Goal: Information Seeking & Learning: Understand process/instructions

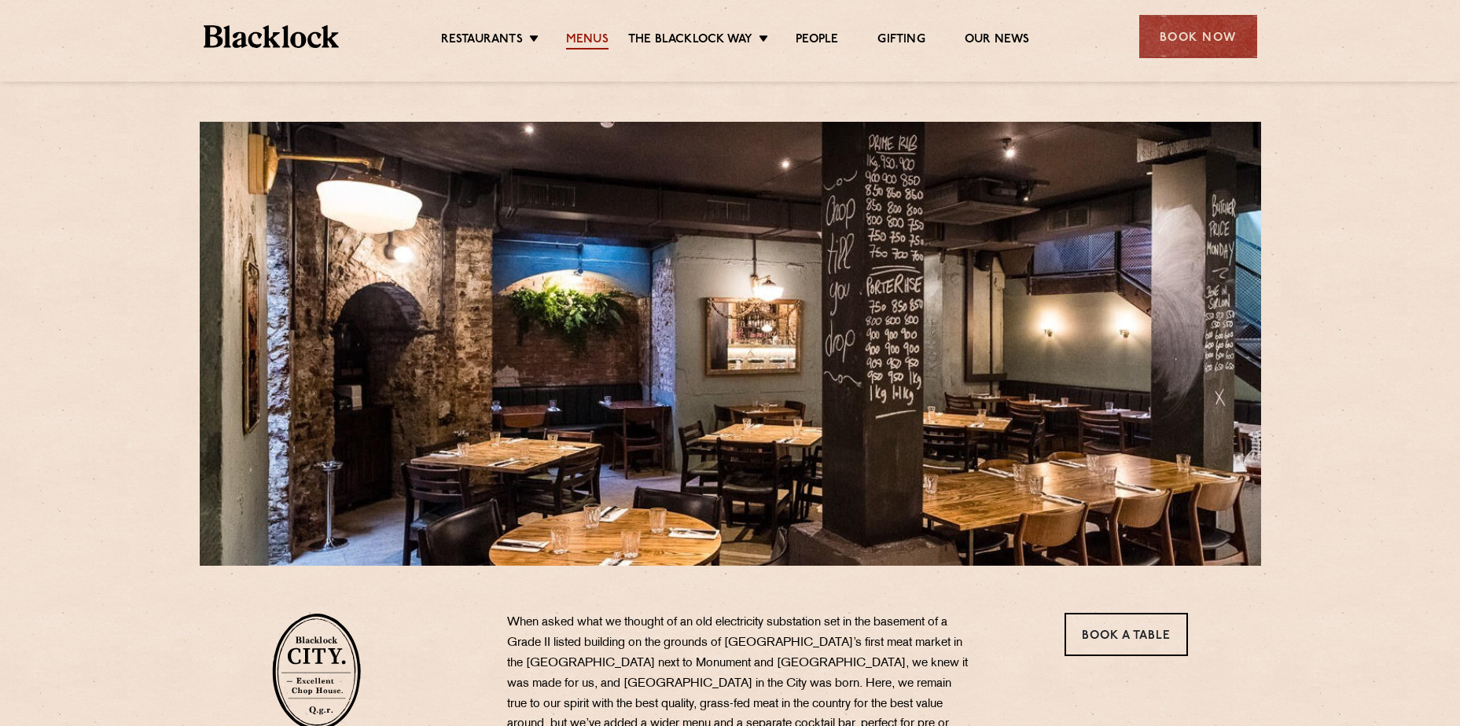
click at [589, 40] on link "Menus" at bounding box center [587, 40] width 42 height 17
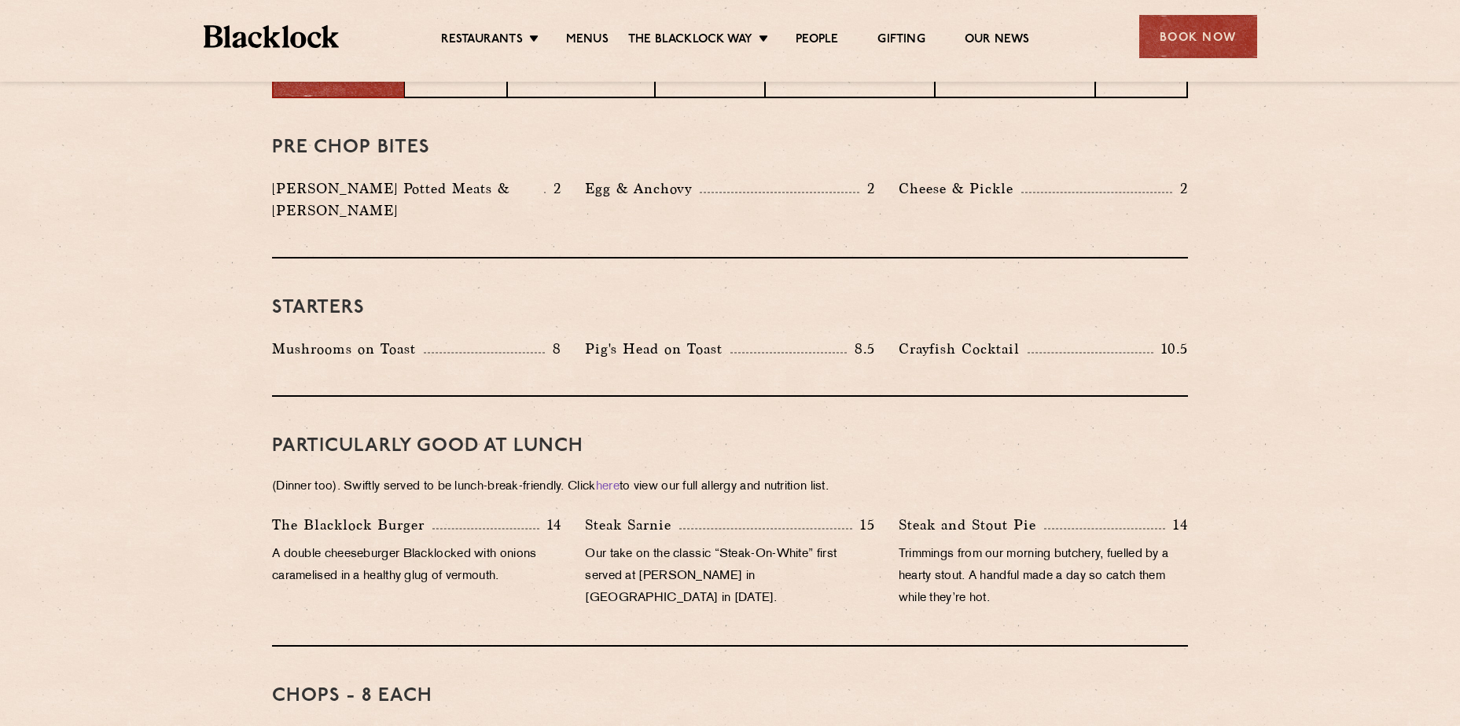
scroll to position [786, 0]
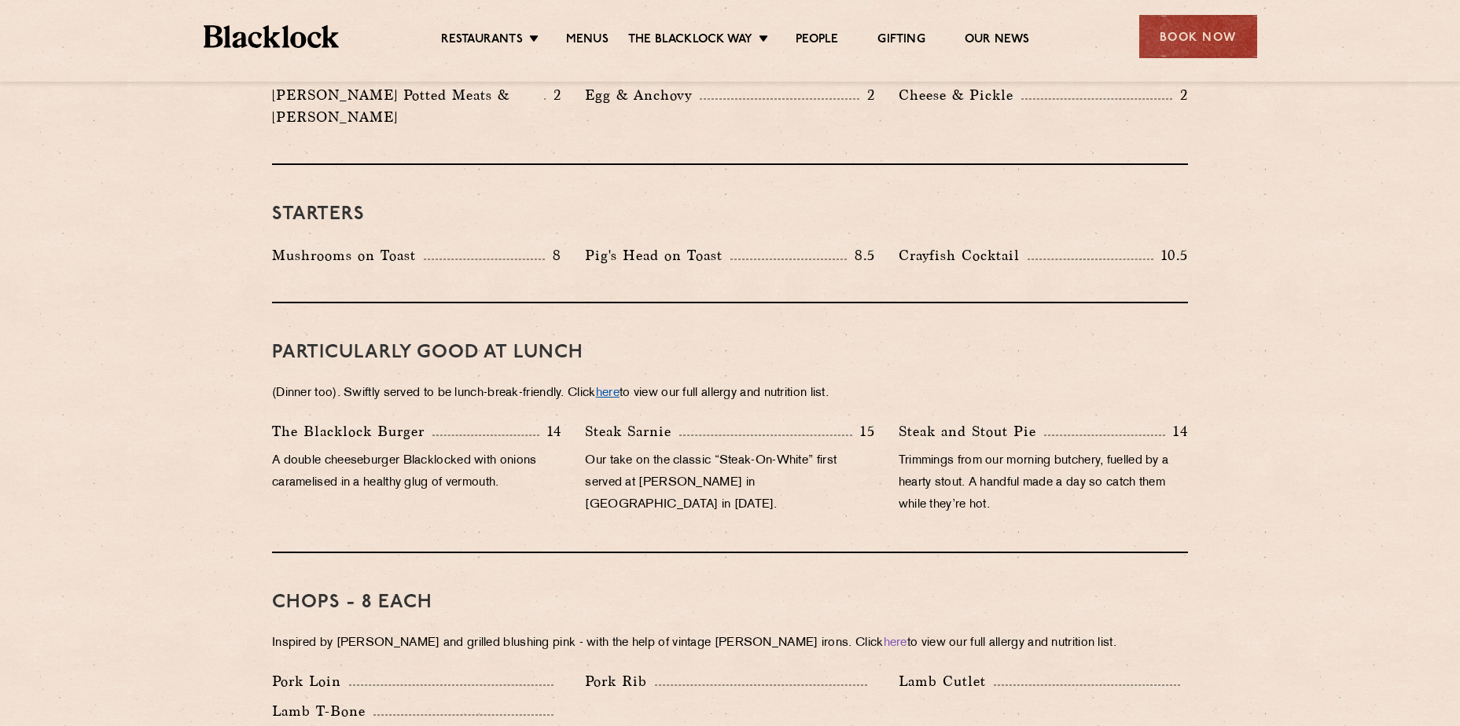
click at [619, 388] on link "here" at bounding box center [608, 394] width 24 height 12
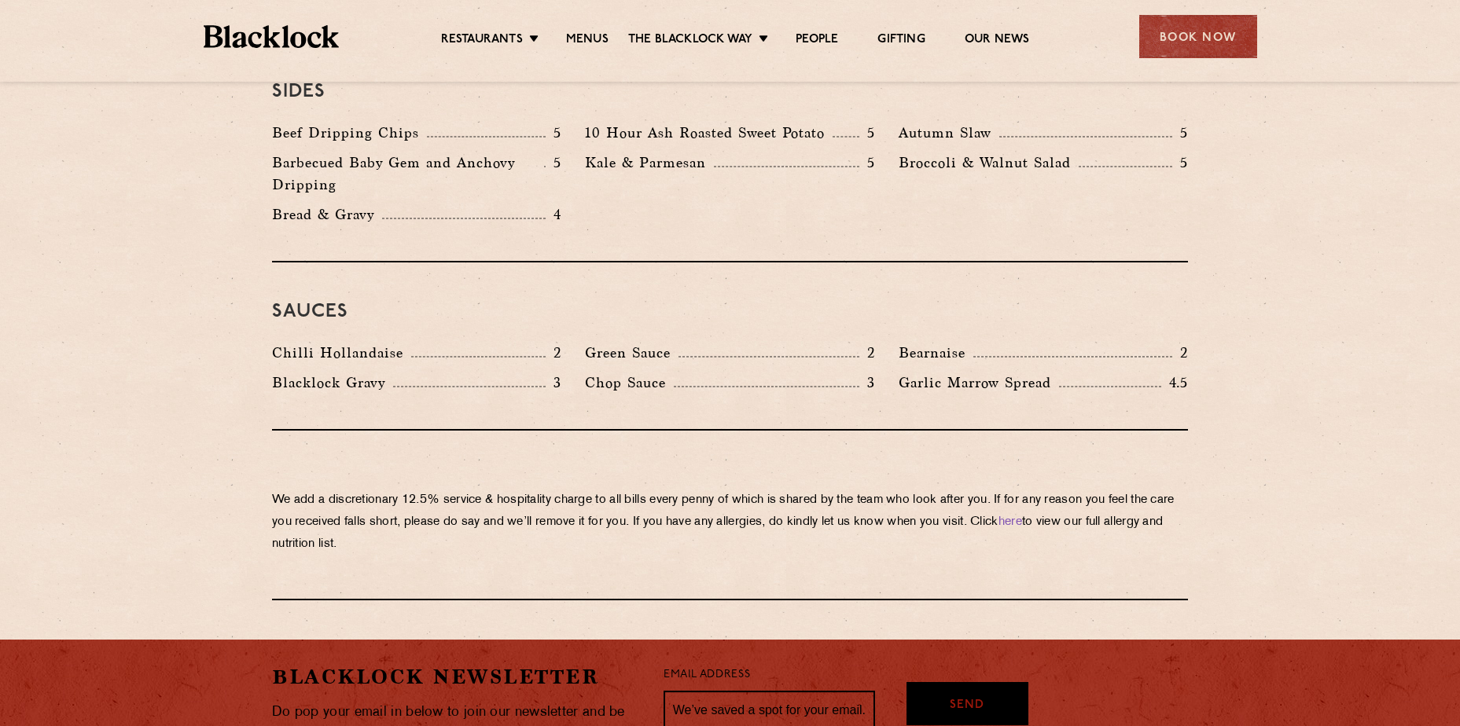
scroll to position [2663, 0]
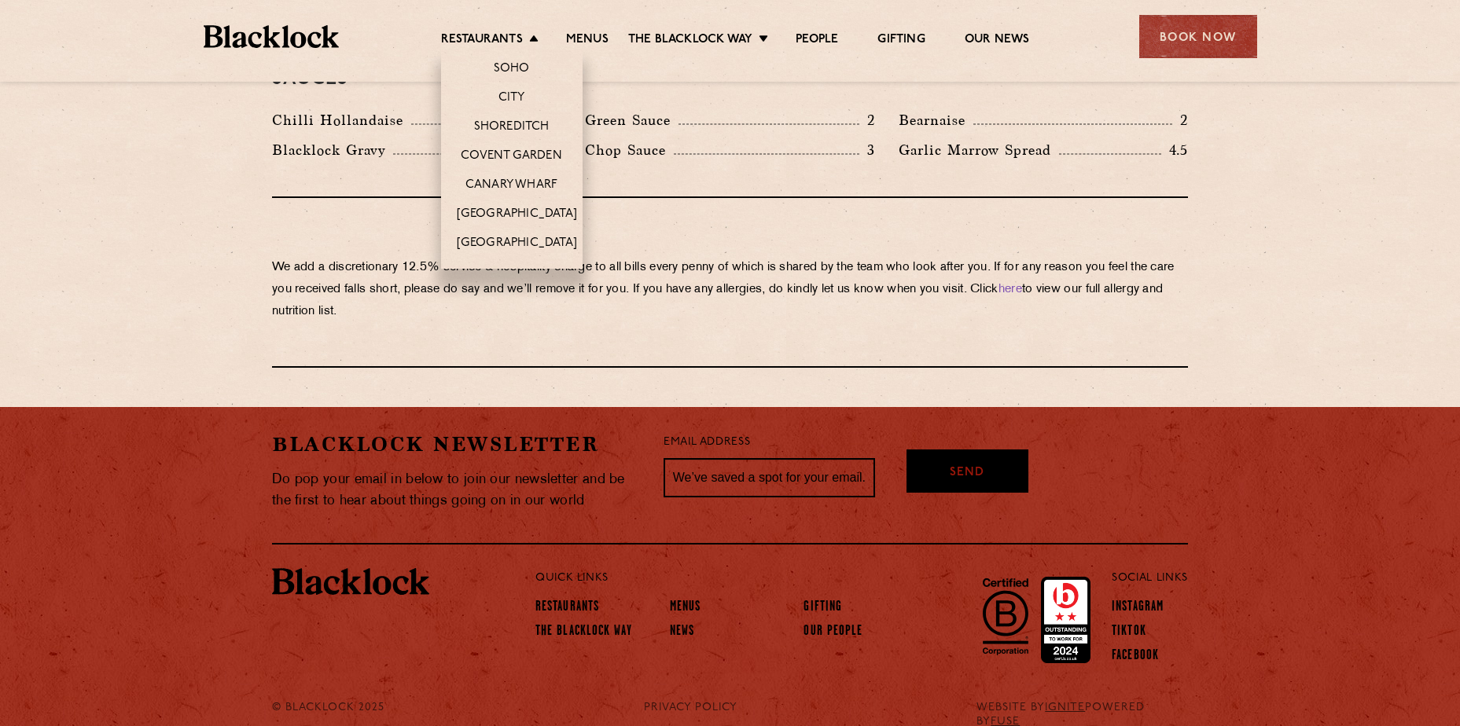
click at [513, 89] on li "City" at bounding box center [511, 97] width 141 height 29
click at [513, 98] on link "City" at bounding box center [511, 98] width 27 height 17
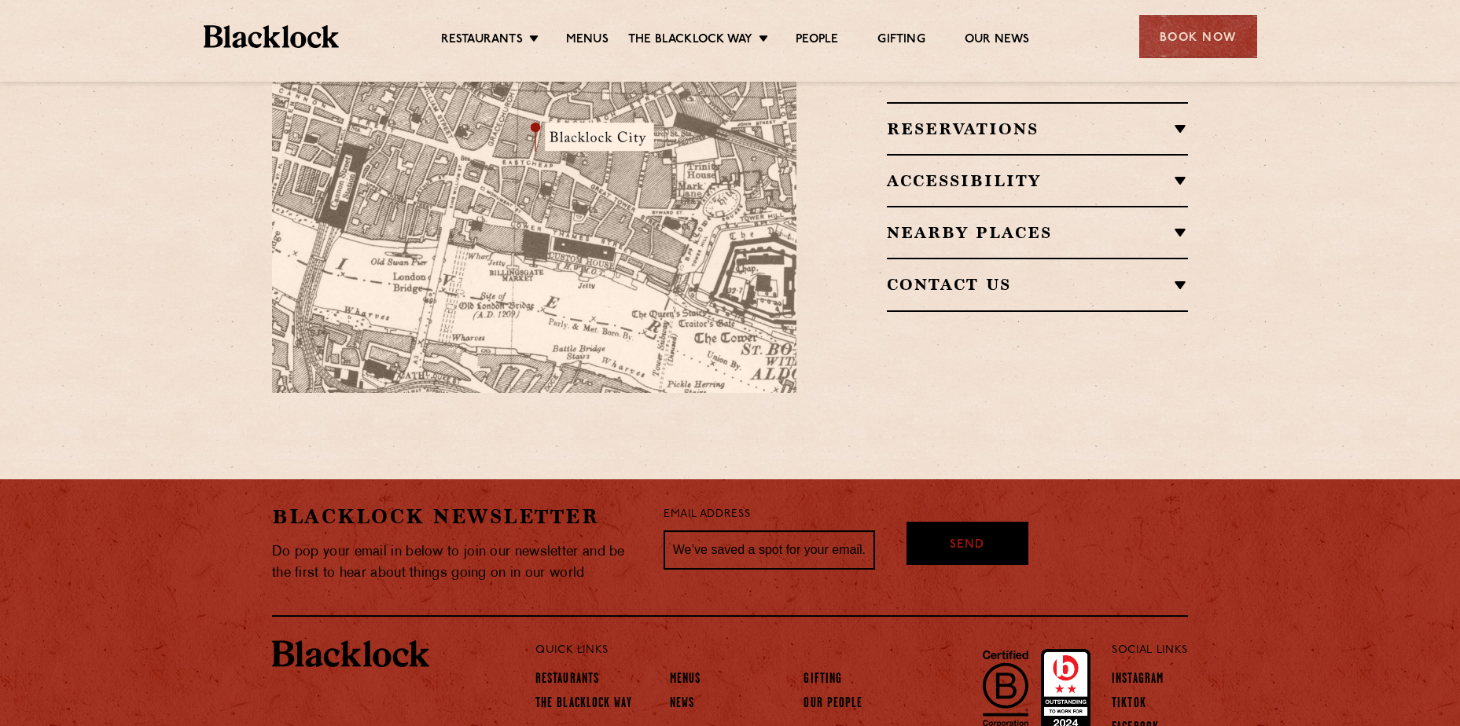
scroll to position [1187, 0]
